Goal: Task Accomplishment & Management: Manage account settings

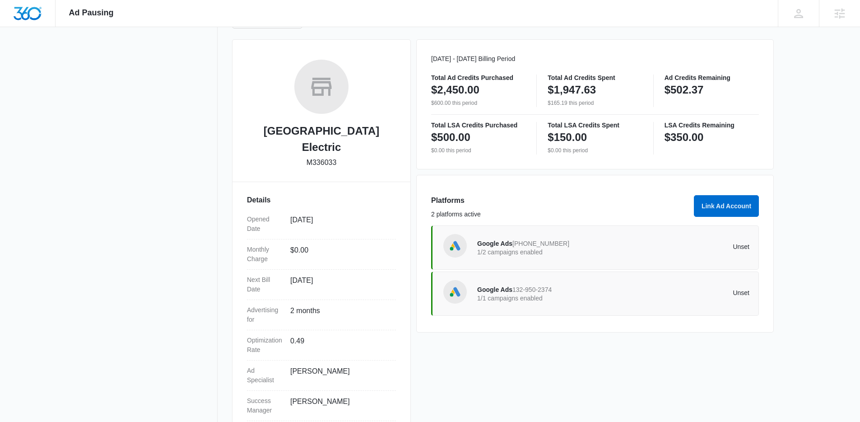
scroll to position [122, 0]
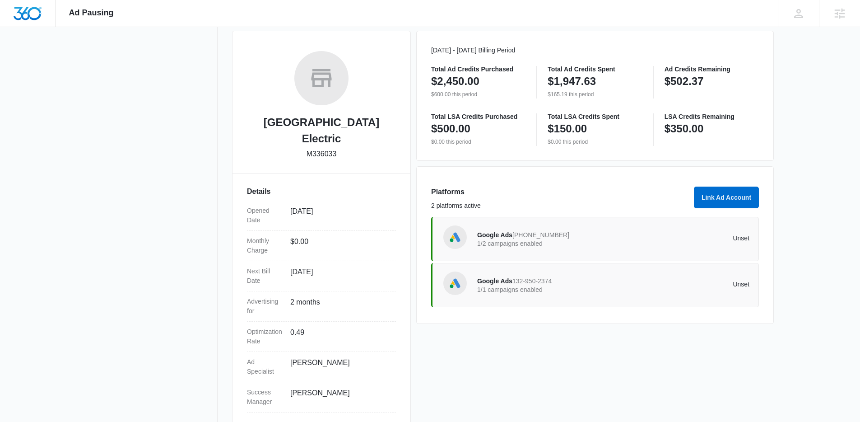
click at [542, 283] on span "132-950-2374" at bounding box center [531, 280] width 39 height 7
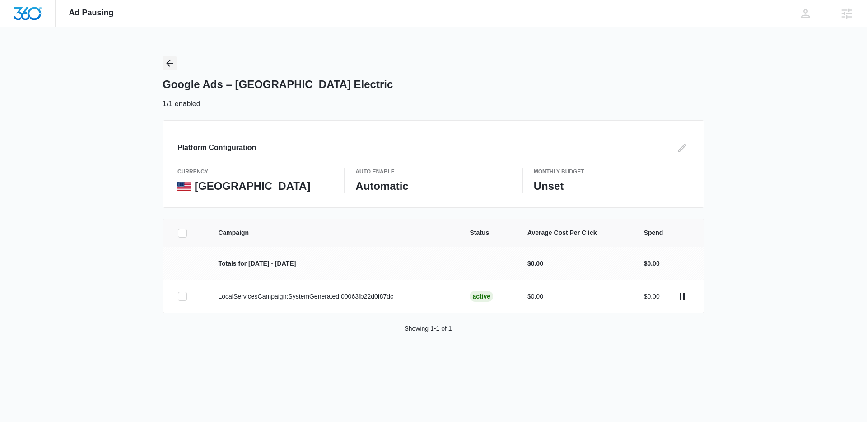
click at [170, 62] on icon "Back" at bounding box center [169, 63] width 11 height 11
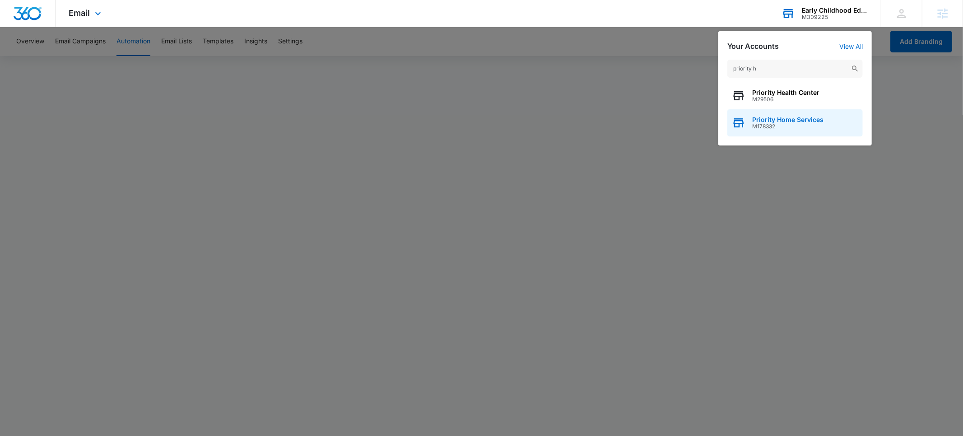
type input "priority h"
click at [796, 119] on span "Priority Home Services" at bounding box center [787, 119] width 71 height 7
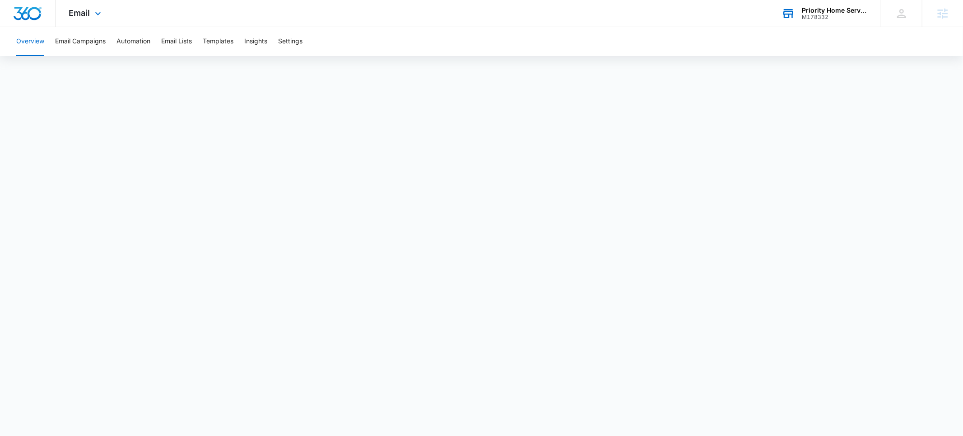
click at [815, 14] on div "M178332" at bounding box center [835, 17] width 66 height 6
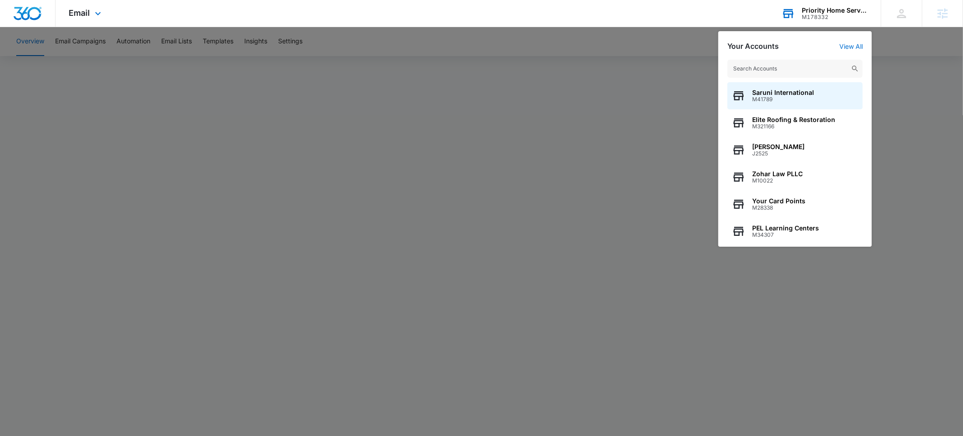
click at [760, 71] on input "text" at bounding box center [794, 69] width 135 height 18
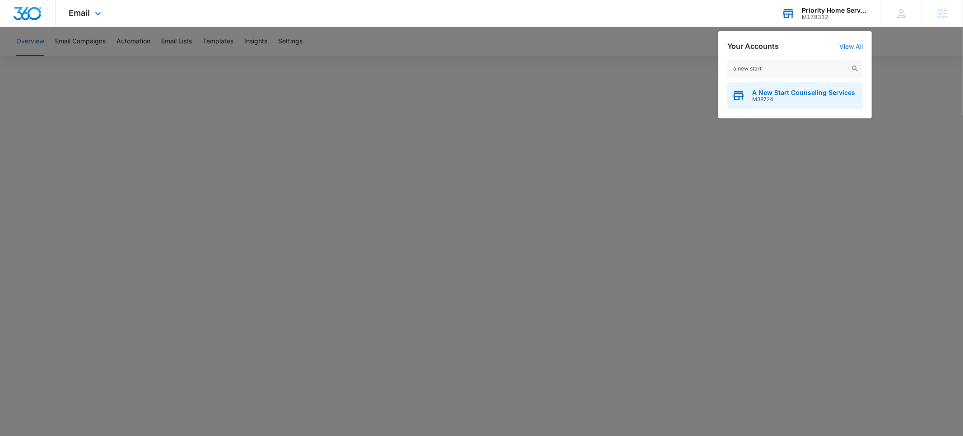
type input "a new start"
click at [770, 94] on span "A New Start Counseling Services" at bounding box center [803, 92] width 103 height 7
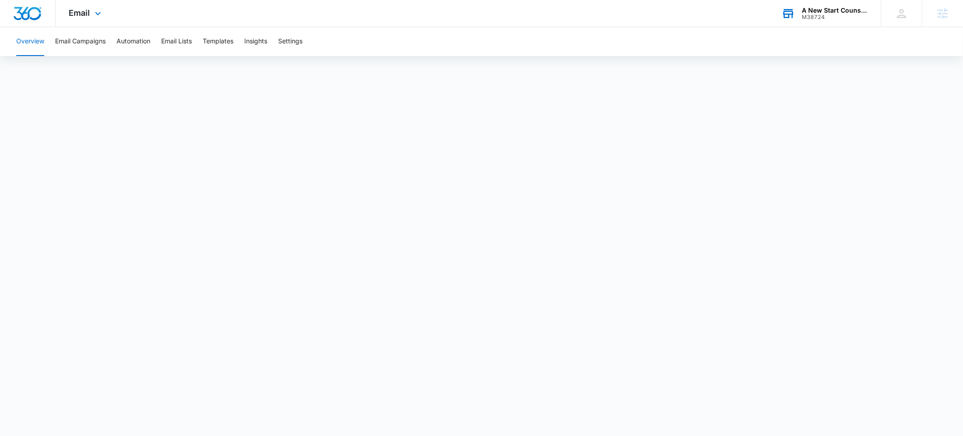
click at [91, 16] on div "Email Apps Websites Forms CRM Email Social Shop Payments POS Content Ads Intell…" at bounding box center [86, 13] width 61 height 27
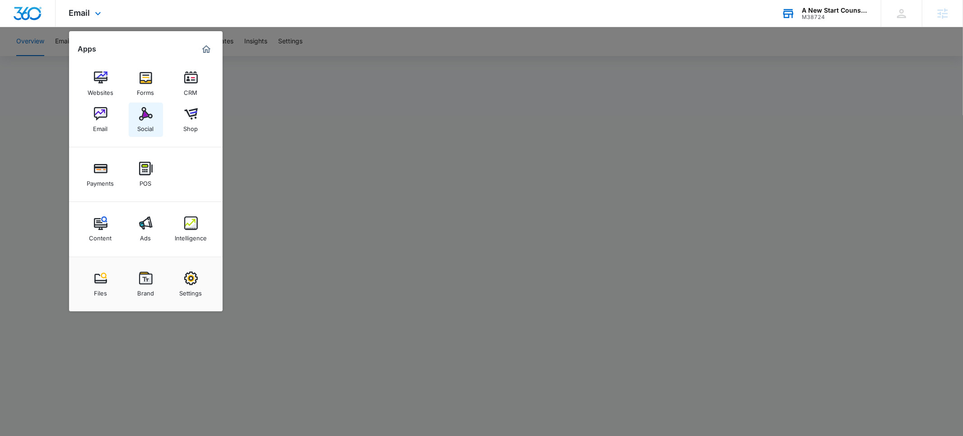
click at [144, 124] on div "Social" at bounding box center [146, 127] width 16 height 12
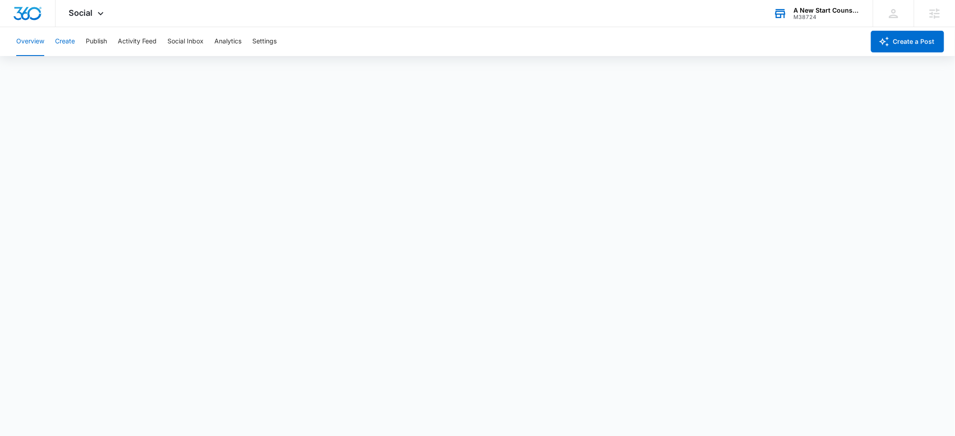
click at [66, 42] on button "Create" at bounding box center [65, 41] width 20 height 29
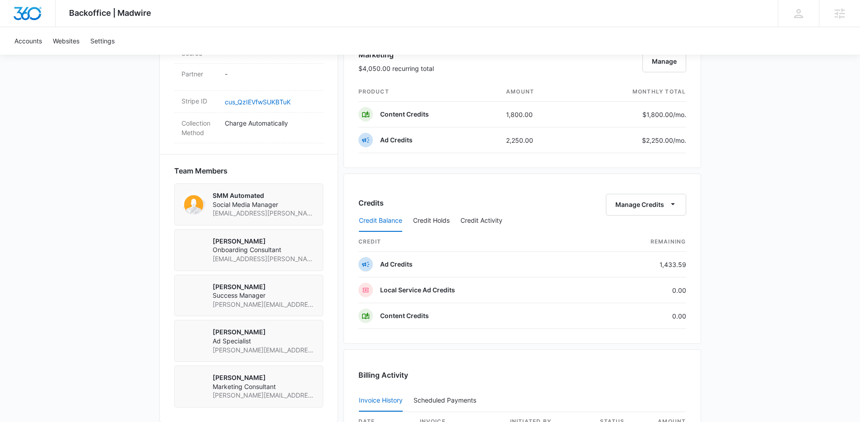
scroll to position [622, 0]
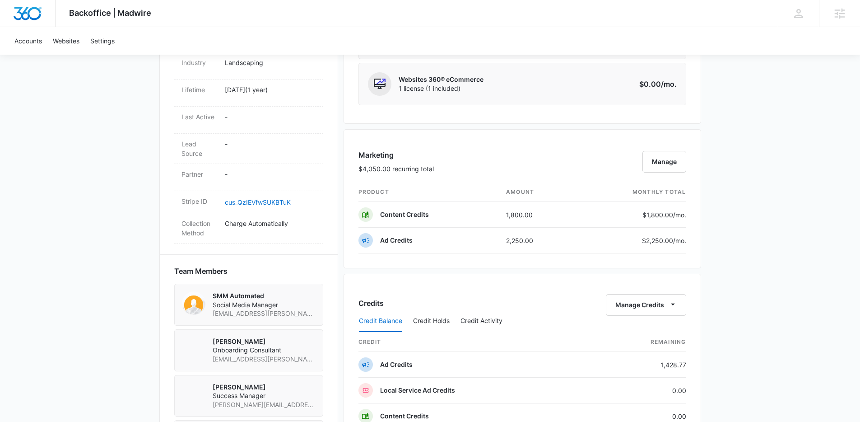
scroll to position [461, 0]
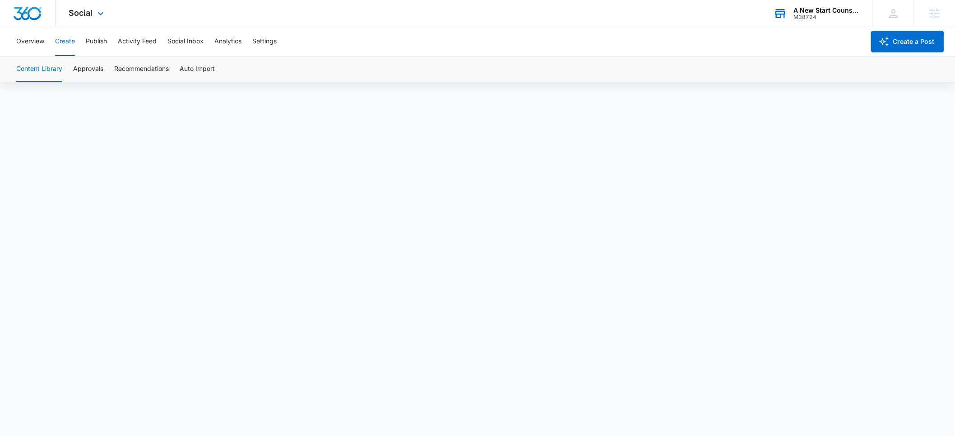
click at [817, 18] on div "M38724" at bounding box center [827, 17] width 66 height 6
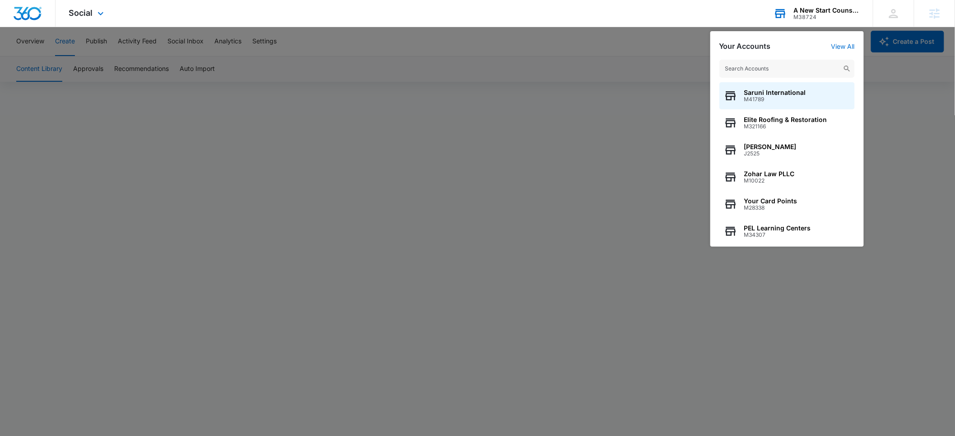
click at [771, 66] on input "text" at bounding box center [787, 69] width 135 height 18
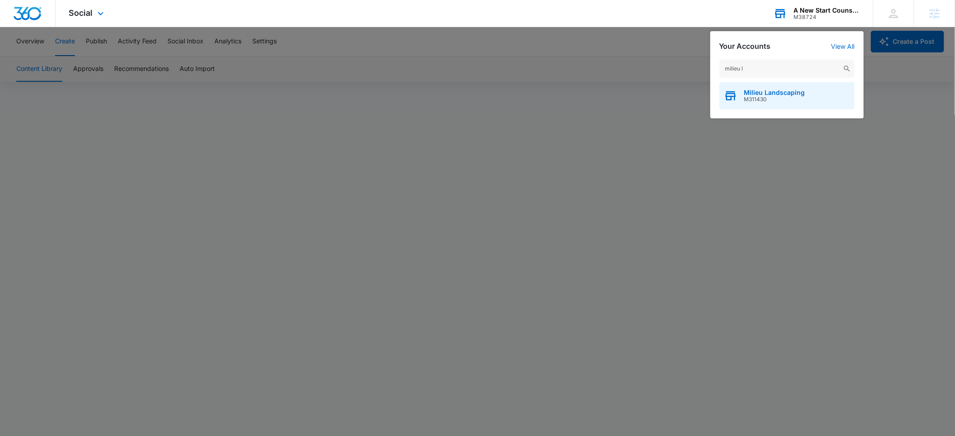
type input "milieu l"
click at [771, 97] on span "M311430" at bounding box center [774, 99] width 61 height 6
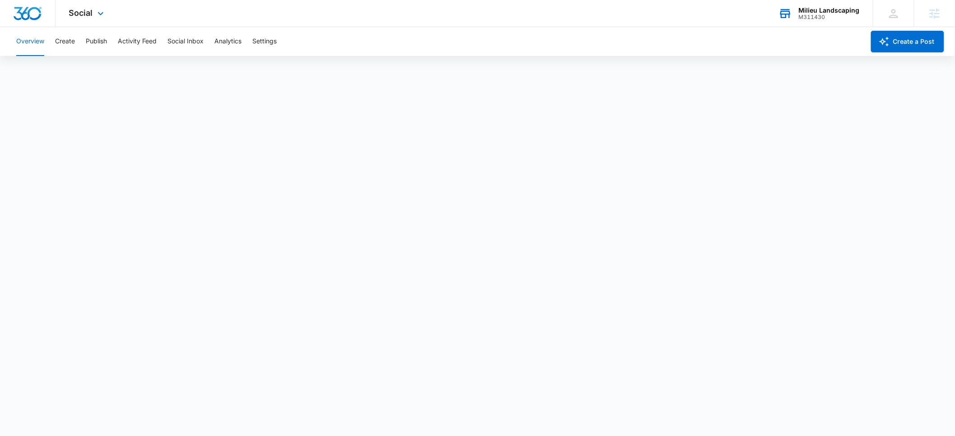
click at [93, 16] on div "Social Apps Reputation Forms CRM Email Social Payments POS Content Ads Intellig…" at bounding box center [88, 13] width 64 height 27
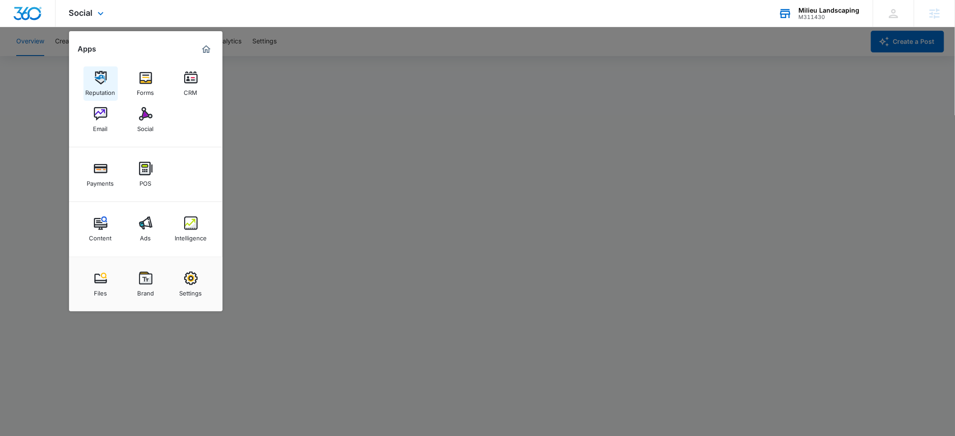
click at [105, 86] on div "Reputation" at bounding box center [101, 90] width 30 height 12
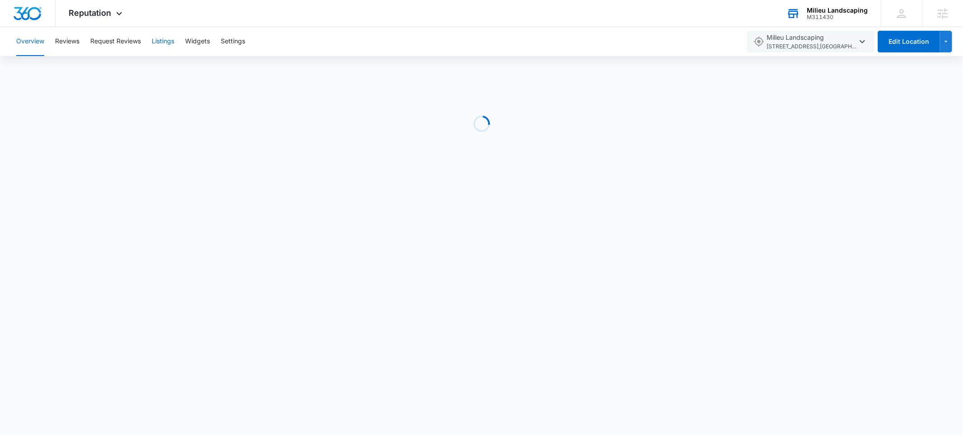
click at [155, 42] on button "Listings" at bounding box center [163, 41] width 23 height 29
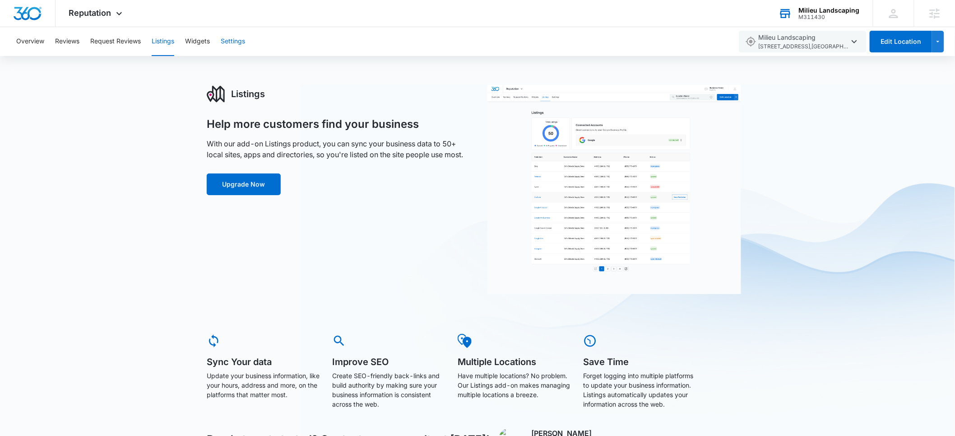
click at [234, 45] on button "Settings" at bounding box center [233, 41] width 24 height 29
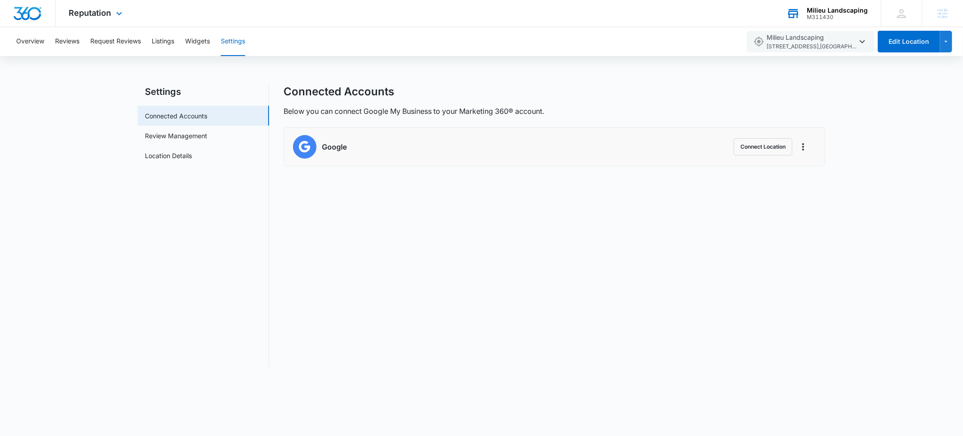
click at [32, 21] on div at bounding box center [28, 13] width 56 height 27
